Goal: Navigation & Orientation: Find specific page/section

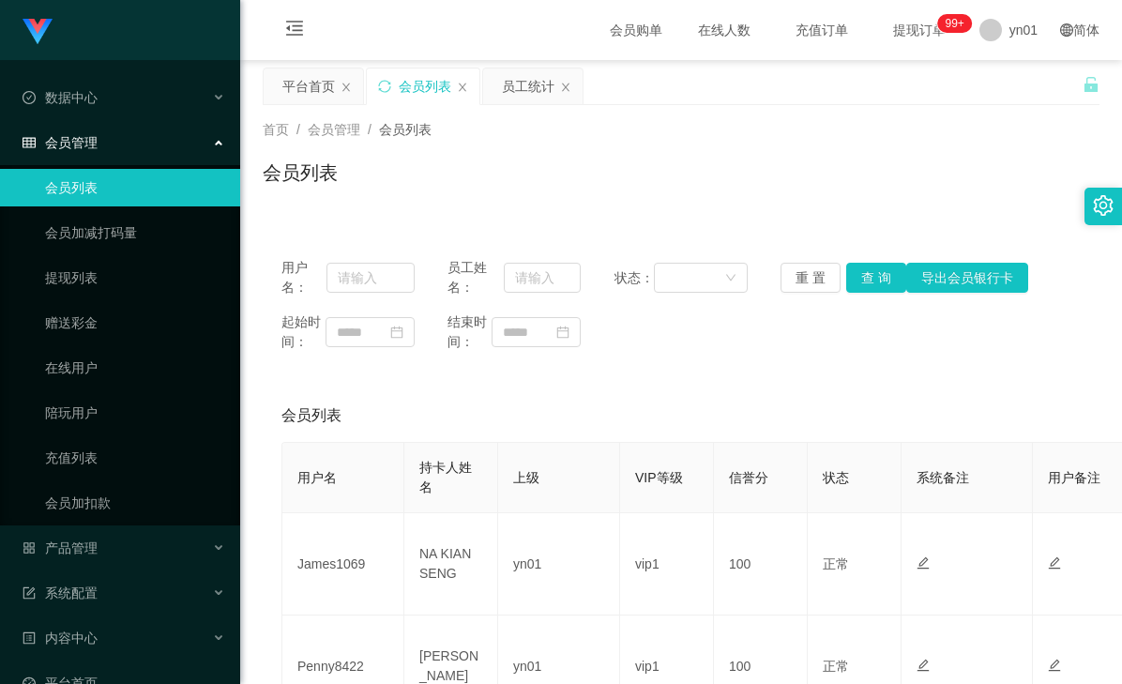
scroll to position [145, 0]
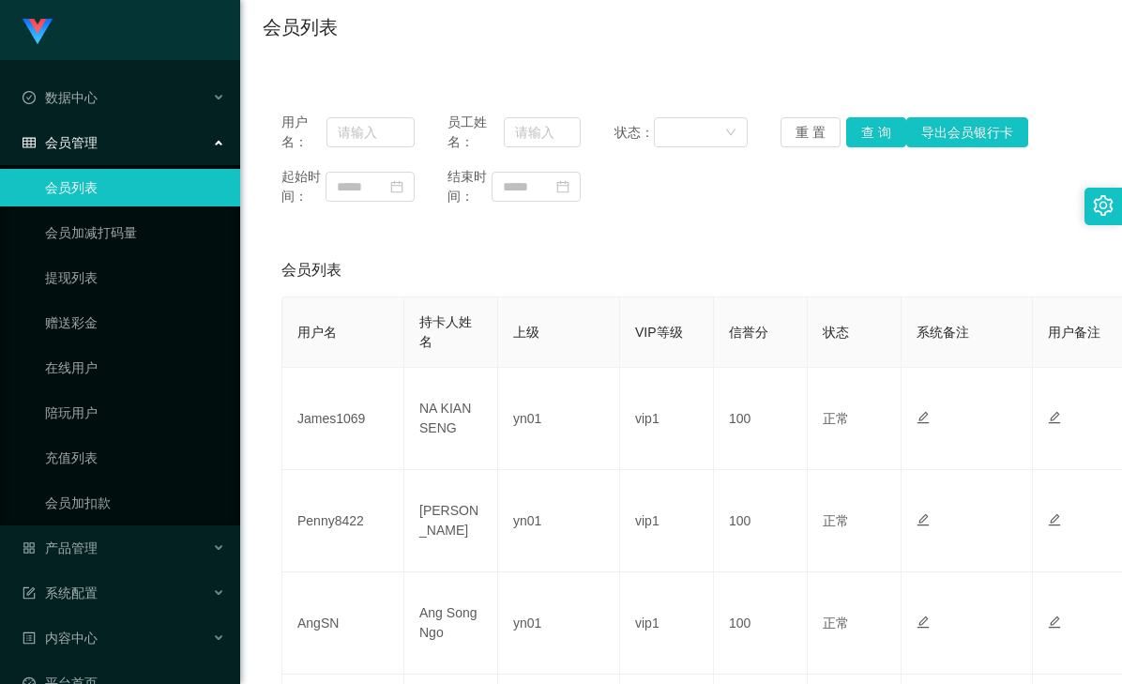
click at [133, 143] on div "会员管理" at bounding box center [120, 143] width 240 height 38
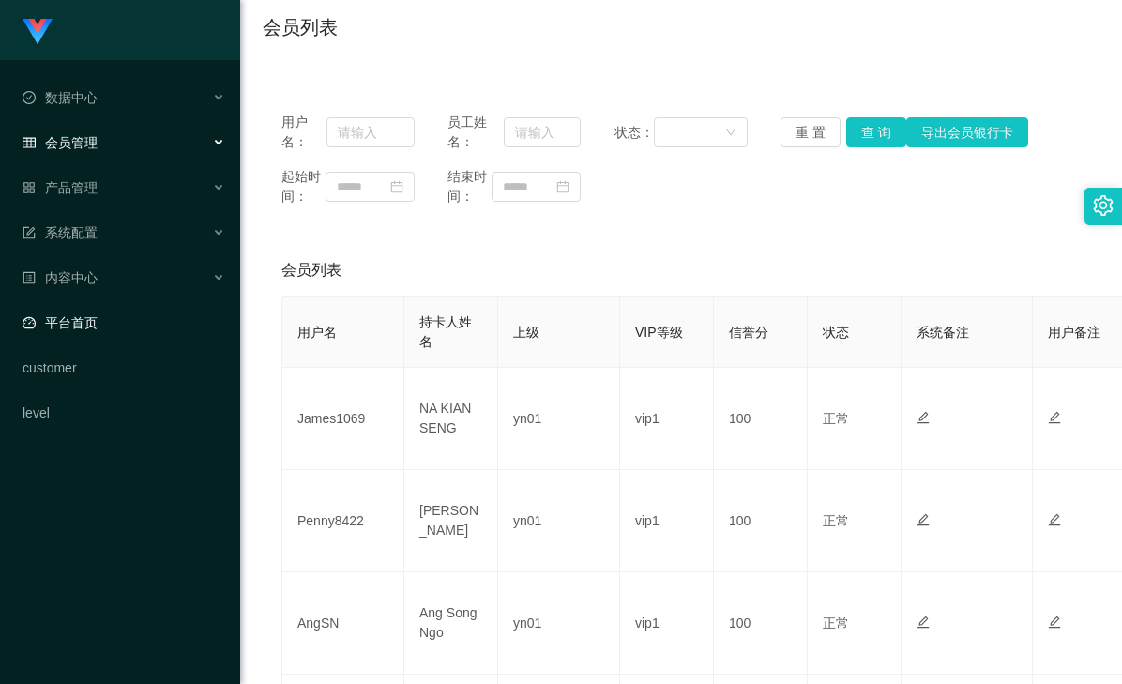
click at [117, 321] on link "平台首页" at bounding box center [124, 323] width 203 height 38
